Goal: Task Accomplishment & Management: Use online tool/utility

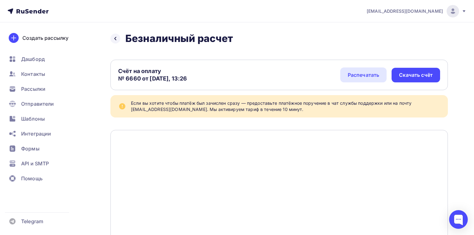
click at [29, 11] on icon at bounding box center [27, 11] width 4 height 4
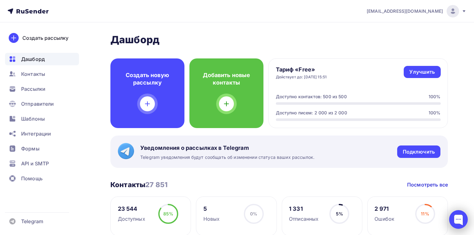
click at [455, 220] on div at bounding box center [458, 219] width 19 height 19
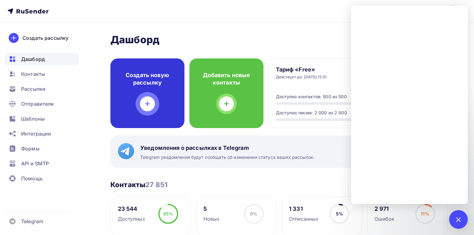
click at [150, 108] on div at bounding box center [147, 103] width 15 height 15
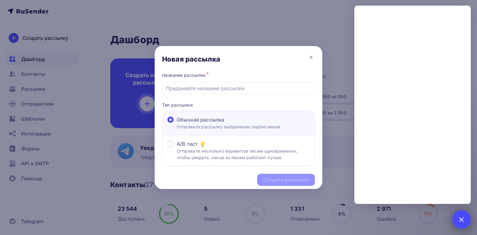
click at [462, 217] on div at bounding box center [461, 219] width 8 height 8
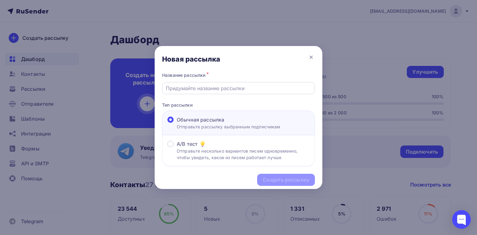
click at [236, 91] on input "text" at bounding box center [239, 88] width 146 height 7
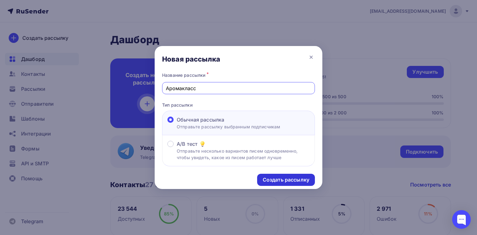
type input "Аромакласс"
click at [278, 180] on div "Создать рассылку" at bounding box center [286, 179] width 47 height 7
